Goal: Register for event/course

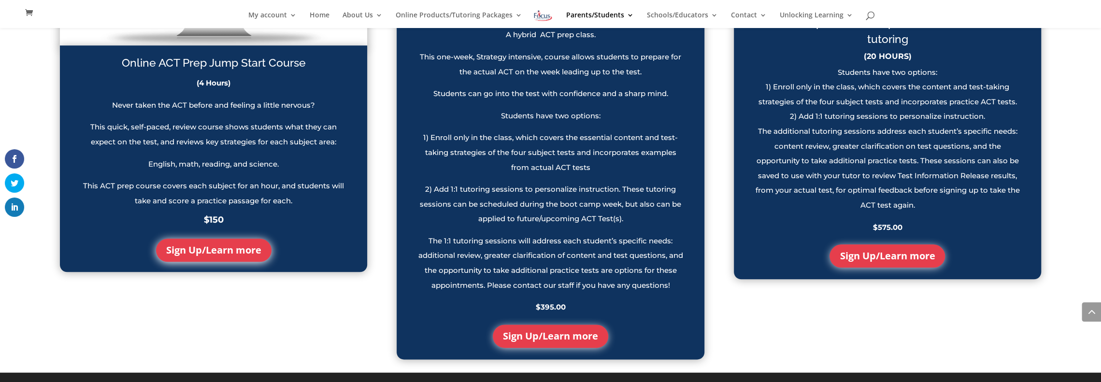
scroll to position [957, 0]
click at [543, 339] on link "Sign Up/Learn more" at bounding box center [550, 336] width 115 height 23
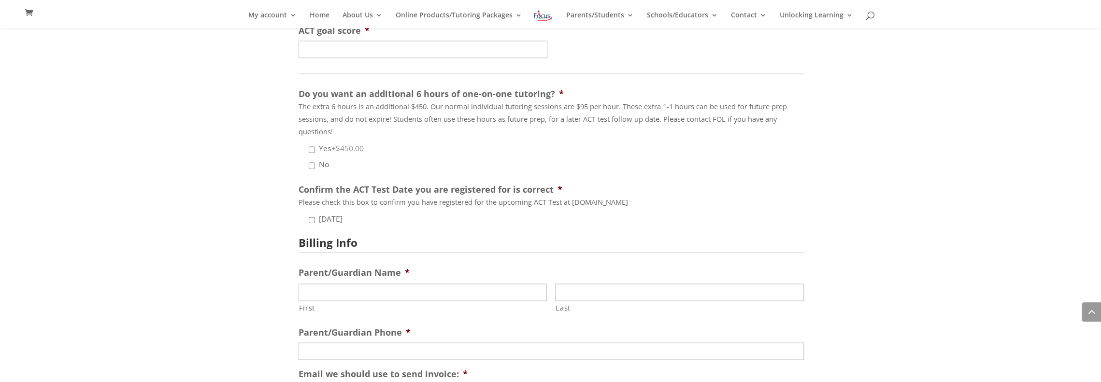
scroll to position [1443, 0]
